Goal: Task Accomplishment & Management: Use online tool/utility

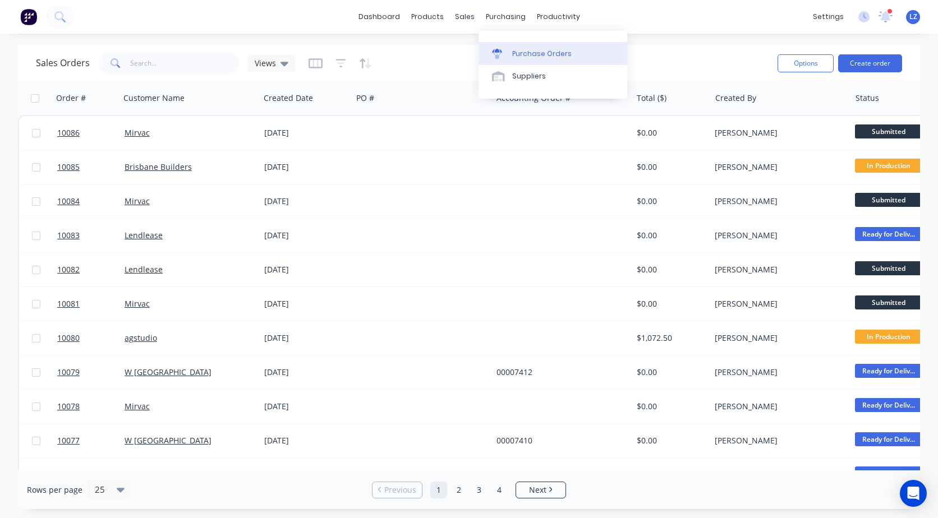
click at [527, 52] on div "Purchase Orders" at bounding box center [541, 54] width 59 height 10
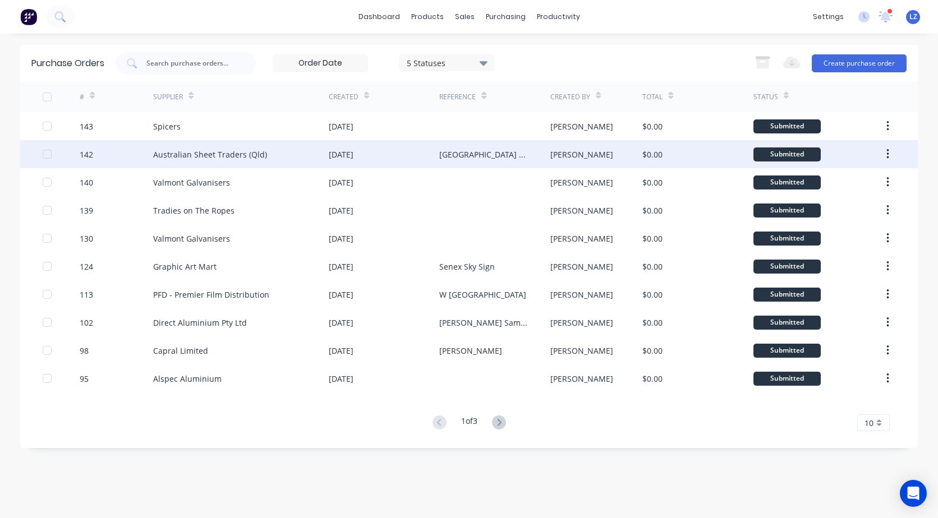
click at [887, 154] on icon "button" at bounding box center [887, 154] width 2 height 10
click at [828, 186] on div "Archive" at bounding box center [847, 184] width 86 height 16
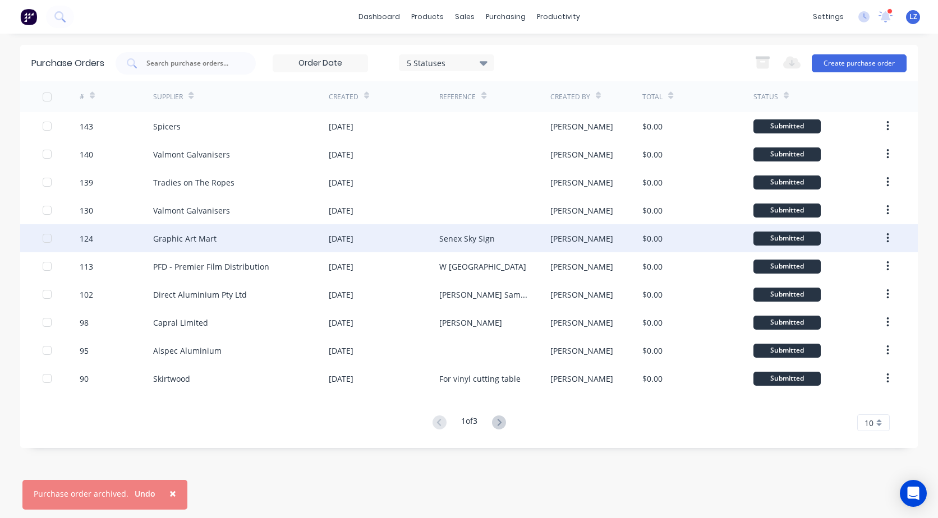
click at [515, 234] on div "Senex Sky Sign" at bounding box center [494, 238] width 111 height 28
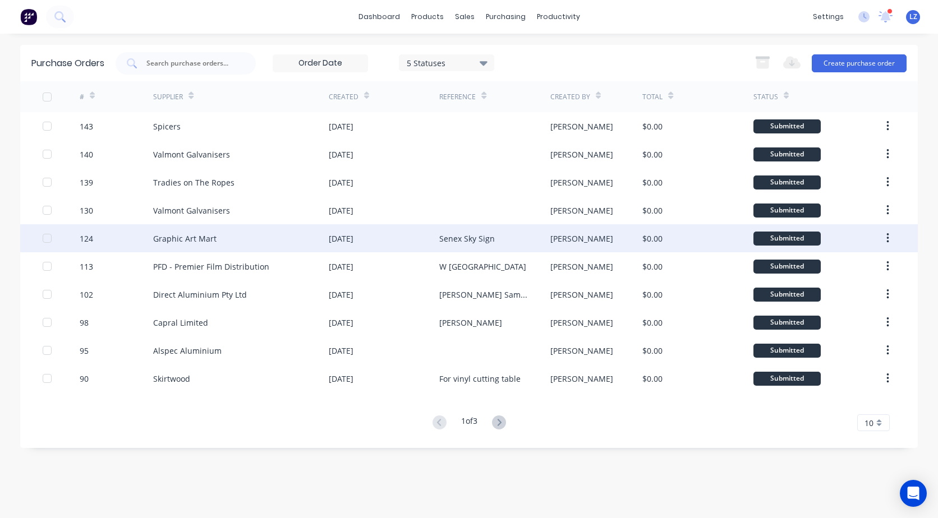
click at [889, 238] on icon "button" at bounding box center [887, 238] width 2 height 10
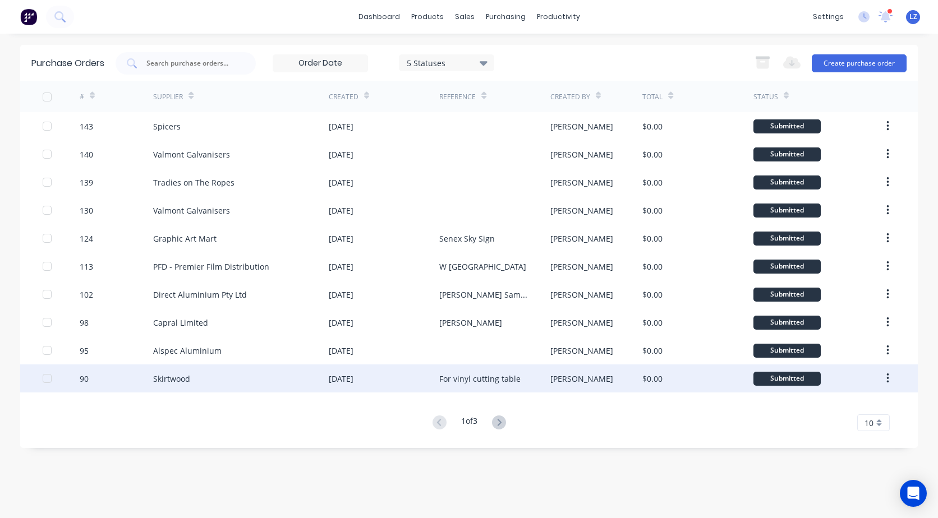
click at [167, 378] on div "Skirtwood" at bounding box center [171, 379] width 37 height 12
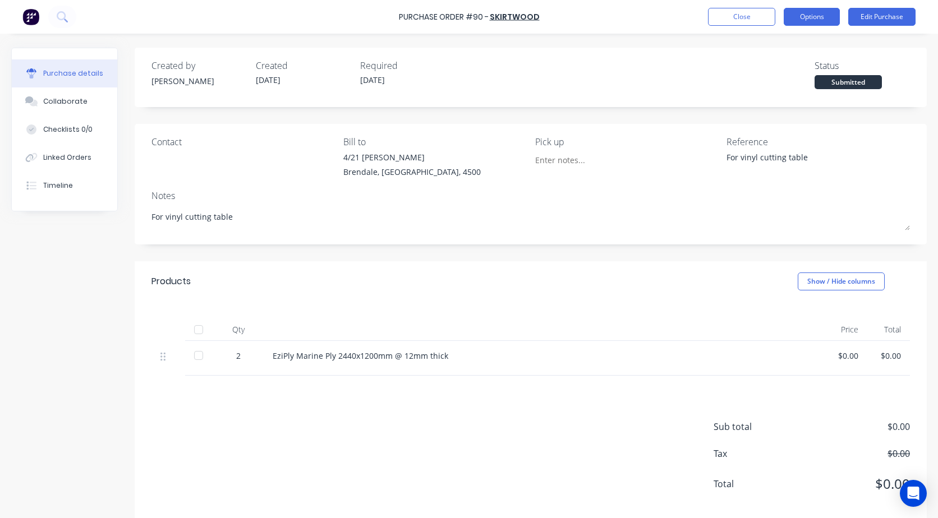
click at [820, 19] on button "Options" at bounding box center [812, 17] width 56 height 18
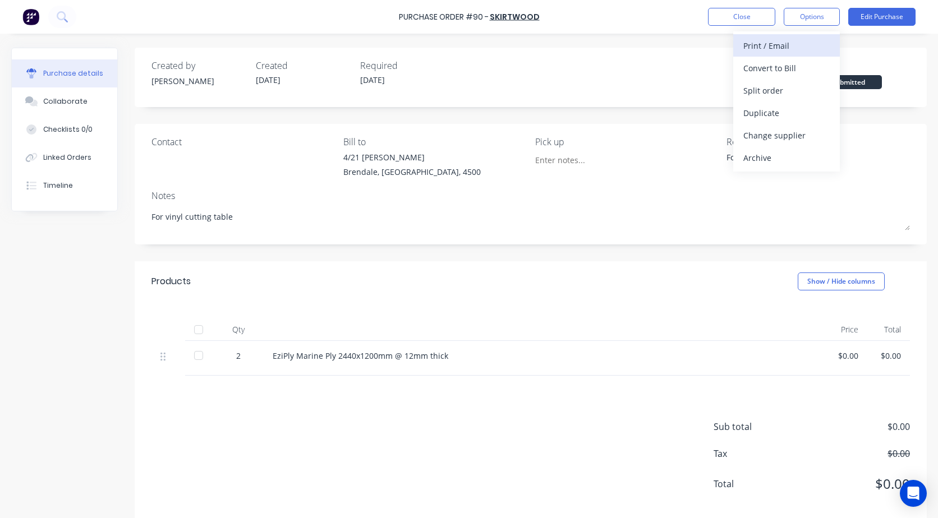
click at [779, 49] on div "Print / Email" at bounding box center [786, 46] width 86 height 16
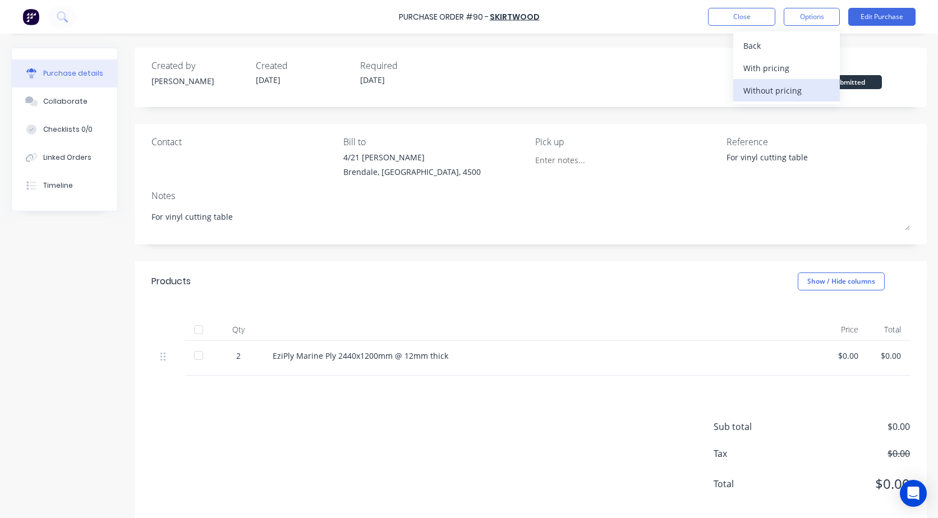
click at [756, 90] on div "Without pricing" at bounding box center [786, 90] width 86 height 16
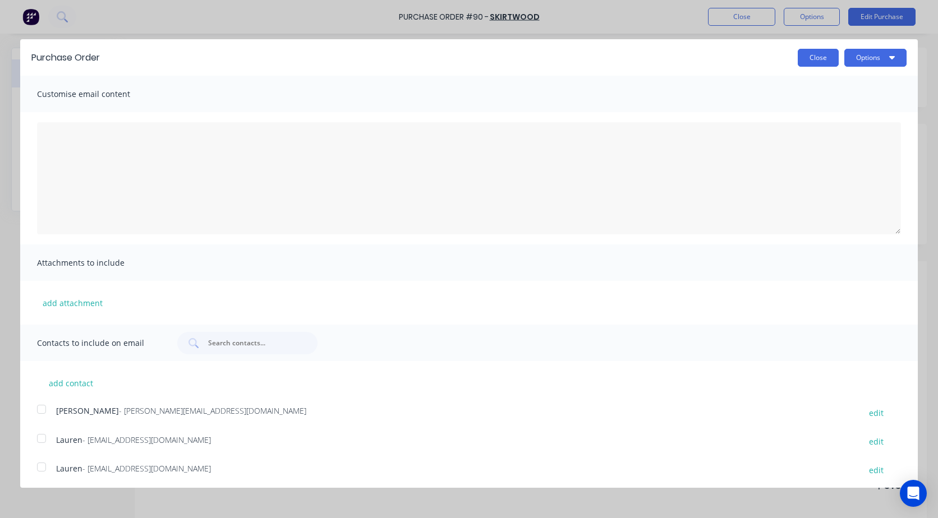
click at [806, 59] on button "Close" at bounding box center [818, 58] width 41 height 18
type textarea "x"
